Goal: Task Accomplishment & Management: Manage account settings

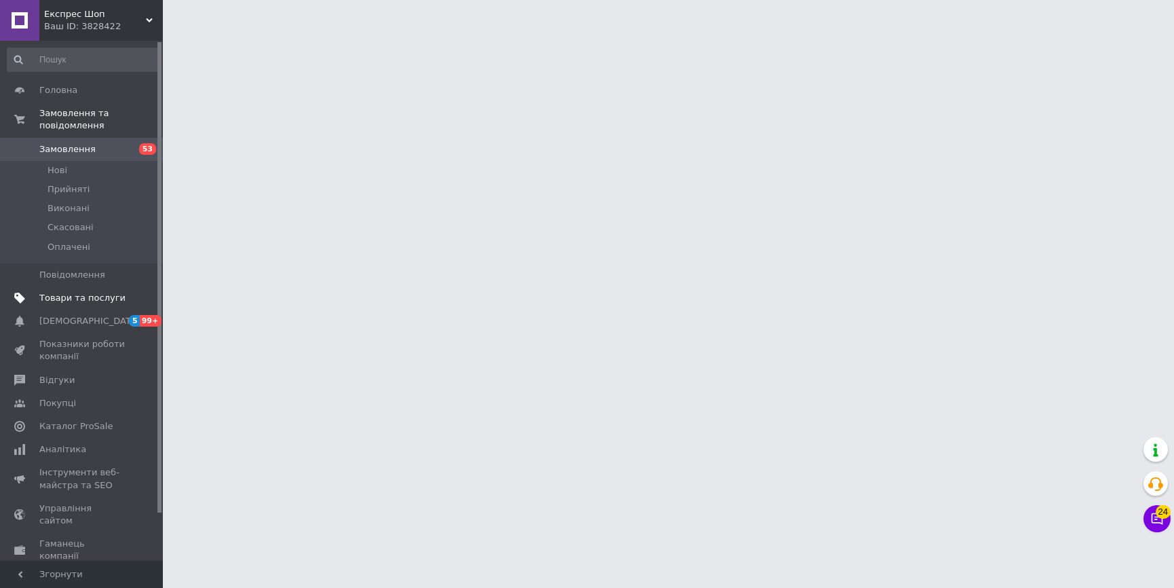
click at [122, 292] on span "Товари та послуги" at bounding box center [82, 298] width 86 height 12
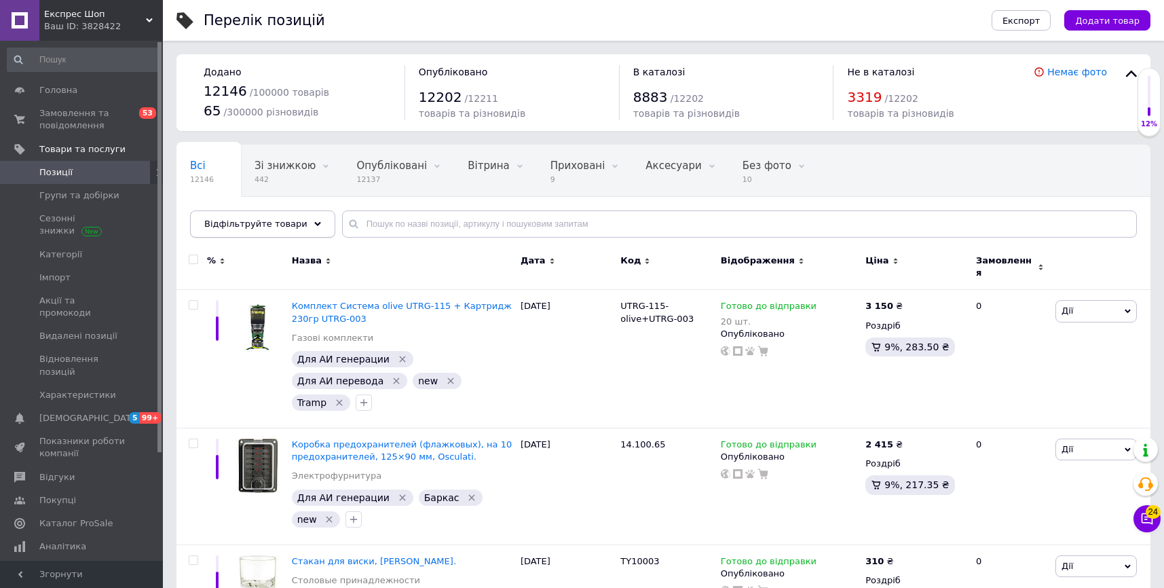
click at [314, 223] on use at bounding box center [317, 224] width 7 height 4
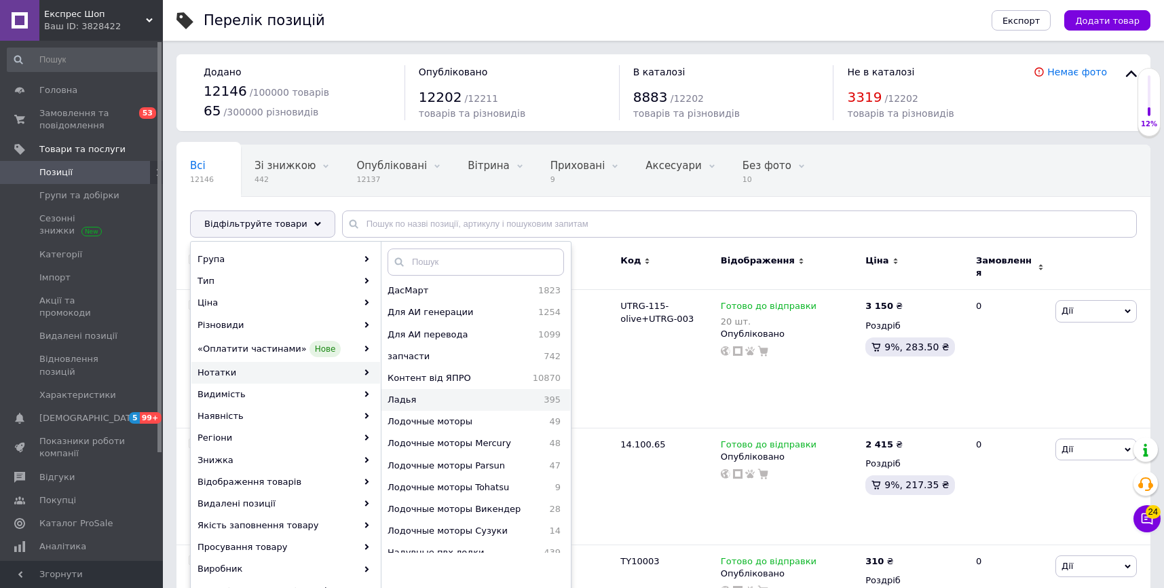
scroll to position [404, 0]
click at [431, 396] on span "Для АИ перевода" at bounding box center [450, 402] width 127 height 12
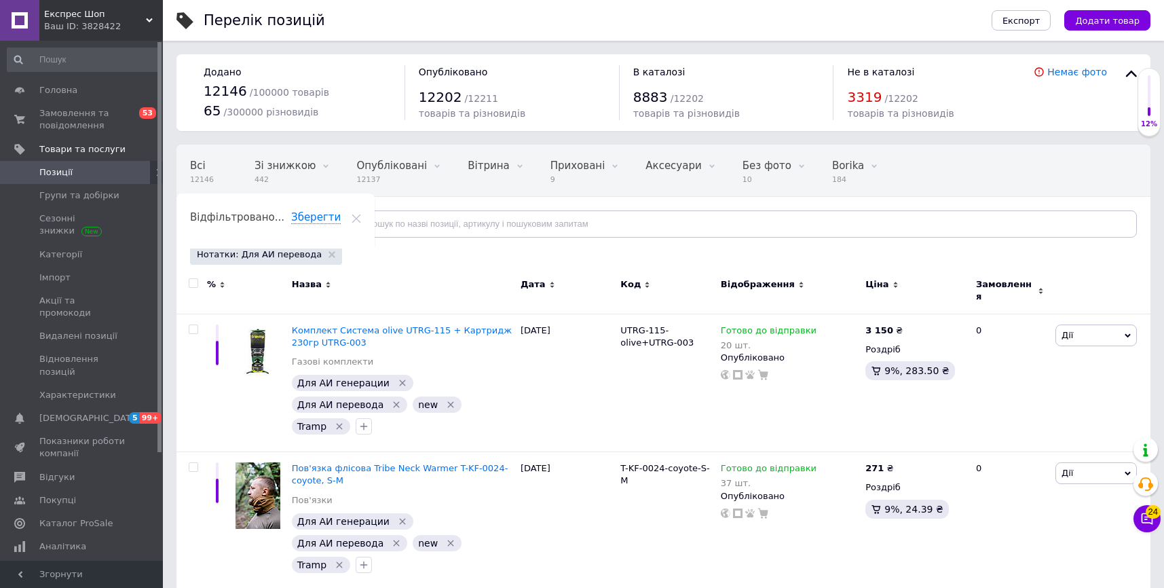
click at [265, 235] on div "Відфільтруйте товари" at bounding box center [262, 223] width 145 height 27
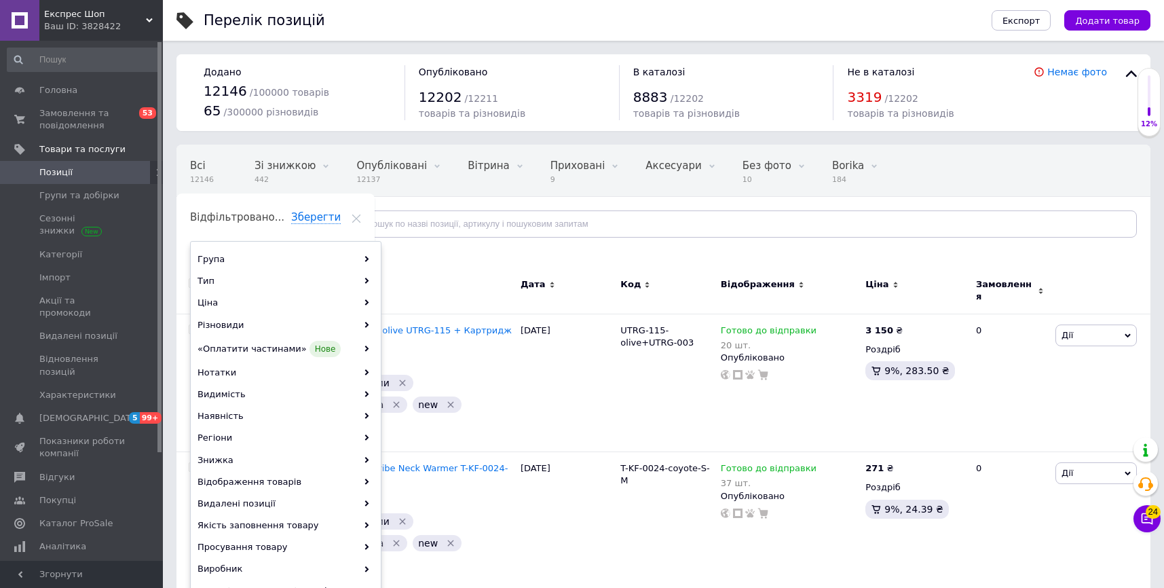
click at [265, 235] on div "Відфільтруйте товари" at bounding box center [262, 223] width 145 height 27
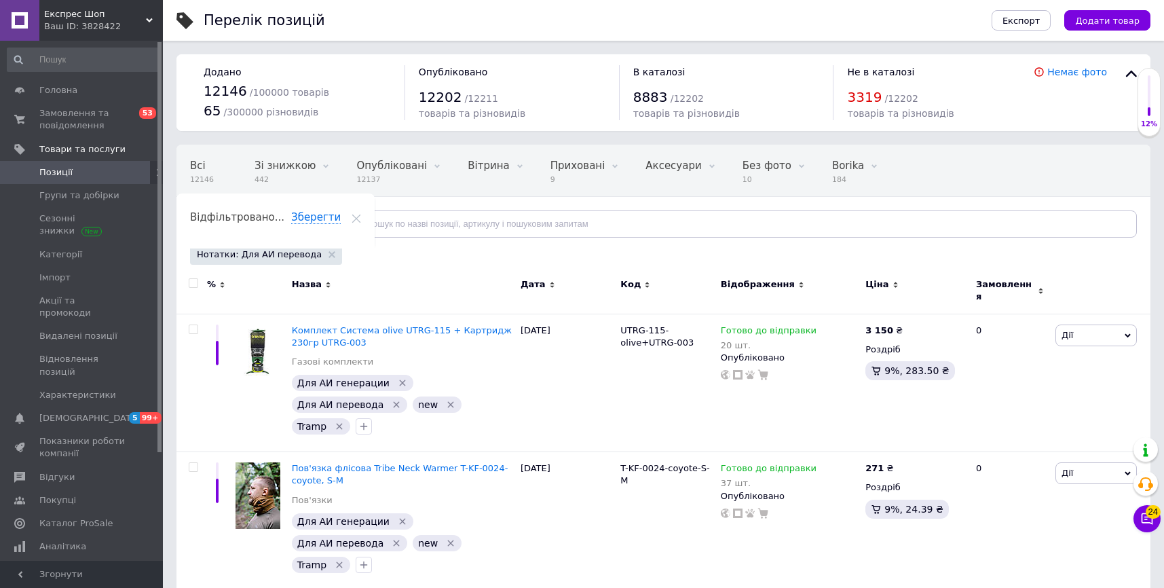
click at [265, 235] on div "Відфільтруйте товари" at bounding box center [262, 223] width 145 height 27
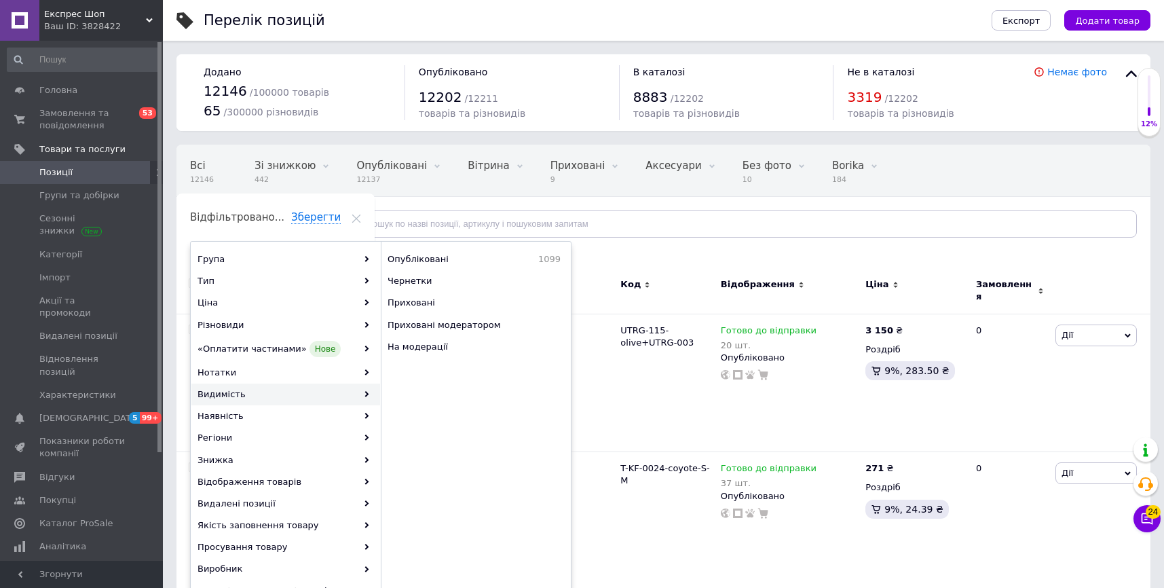
click at [694, 246] on div "Всі 12146 Зі знижкою 442 Видалити Редагувати Опубліковані 12137 Видалити Редагу…" at bounding box center [663, 198] width 974 height 112
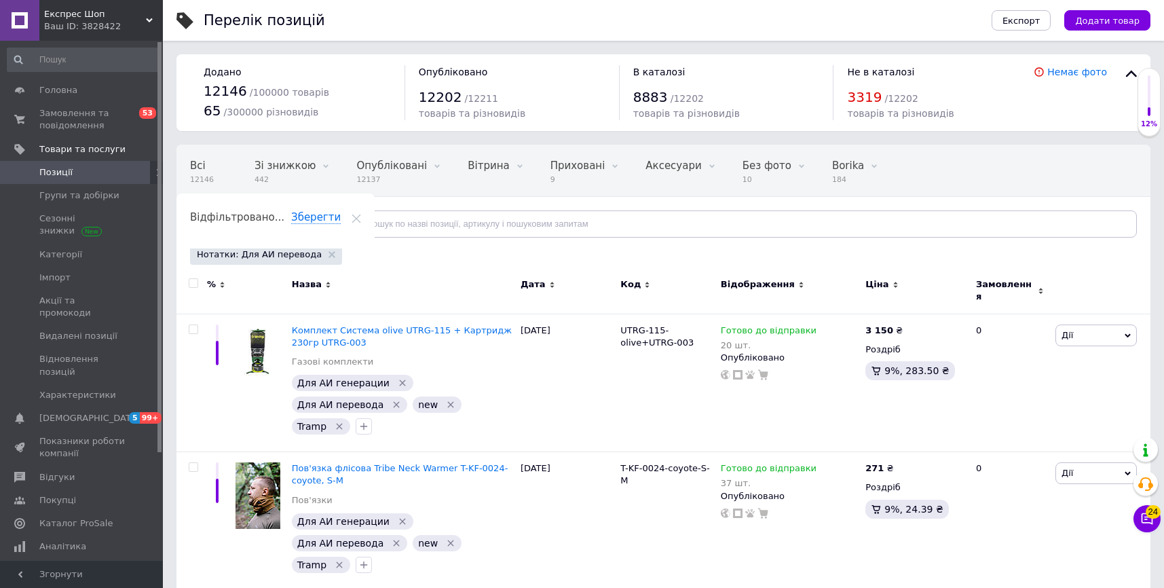
click at [361, 214] on use at bounding box center [356, 218] width 9 height 9
